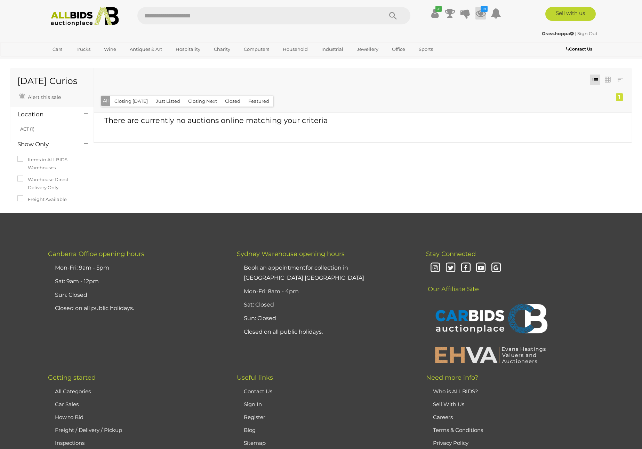
click at [479, 14] on icon at bounding box center [481, 13] width 10 height 13
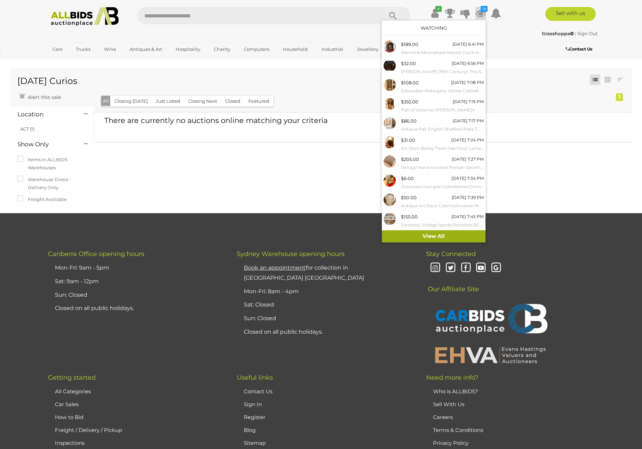
click at [444, 237] on link "View All" at bounding box center [434, 236] width 104 height 12
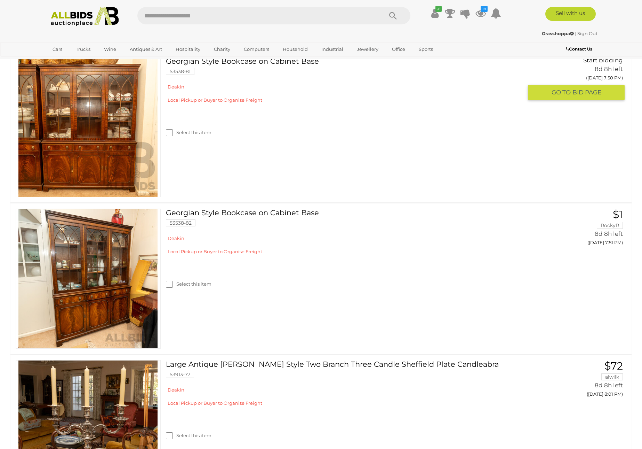
scroll to position [1766, 0]
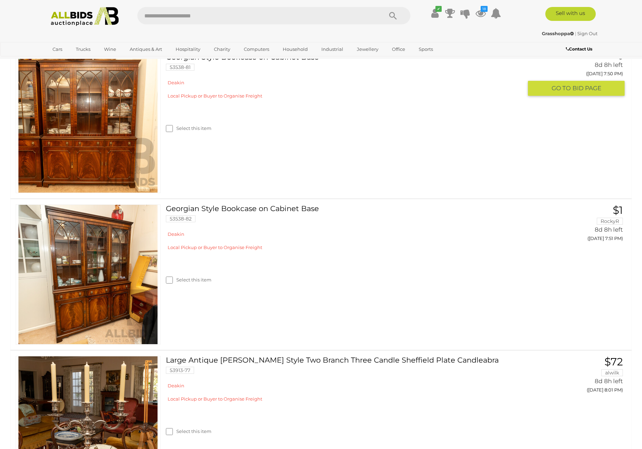
click at [87, 192] on img at bounding box center [87, 122] width 139 height 139
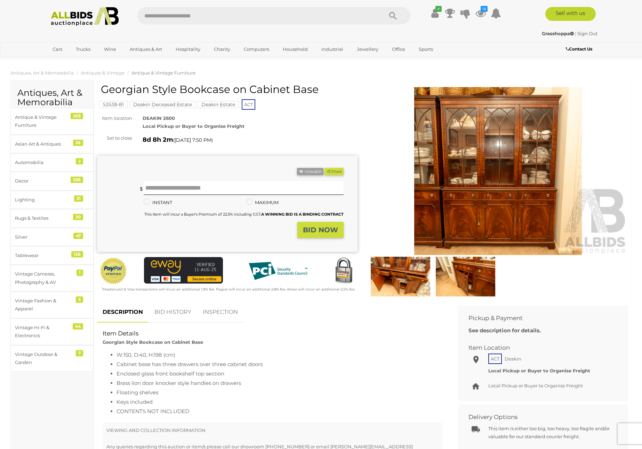
click at [394, 267] on img at bounding box center [401, 276] width 62 height 40
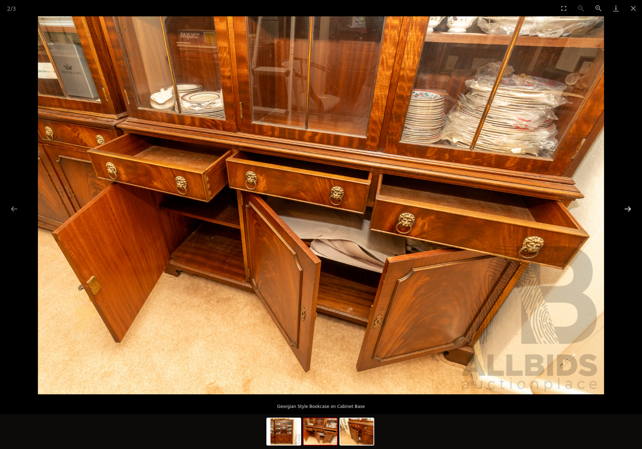
click at [630, 210] on button "Next slide" at bounding box center [628, 209] width 15 height 14
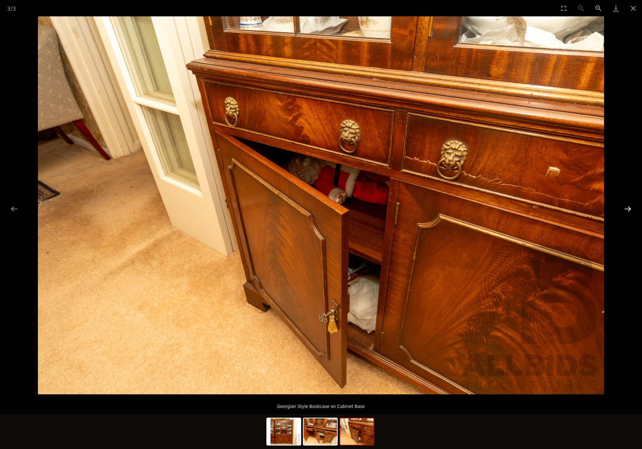
click at [630, 210] on button "Next slide" at bounding box center [628, 209] width 15 height 14
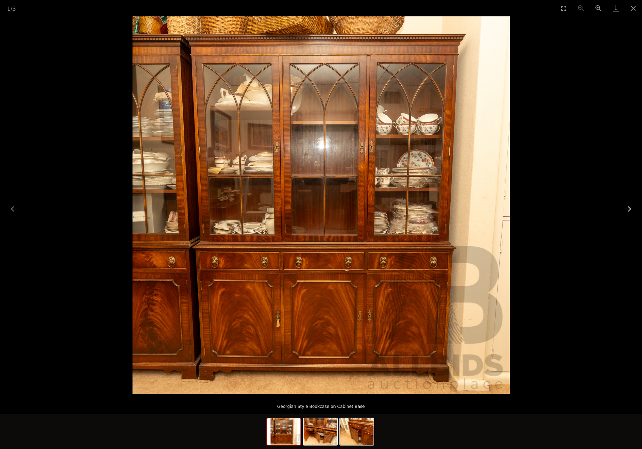
click at [630, 210] on button "Next slide" at bounding box center [628, 209] width 15 height 14
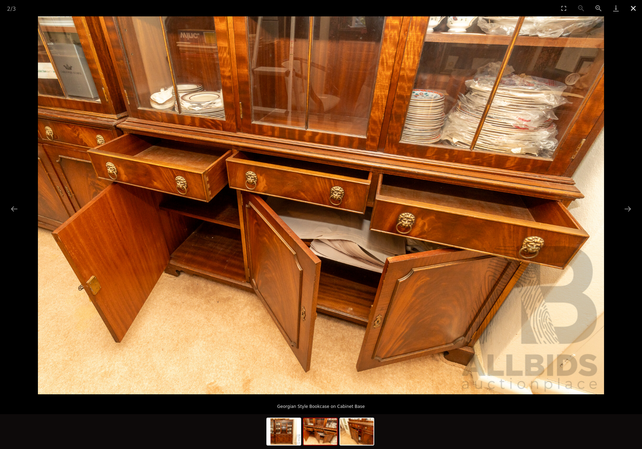
click at [635, 10] on button "Close gallery" at bounding box center [633, 8] width 17 height 16
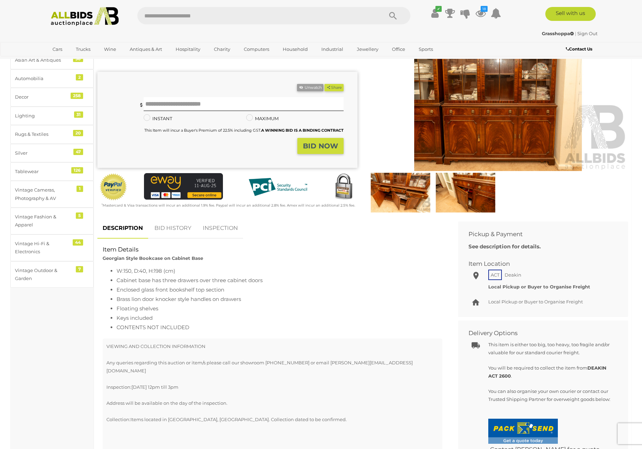
scroll to position [85, 0]
